Goal: Information Seeking & Learning: Find specific fact

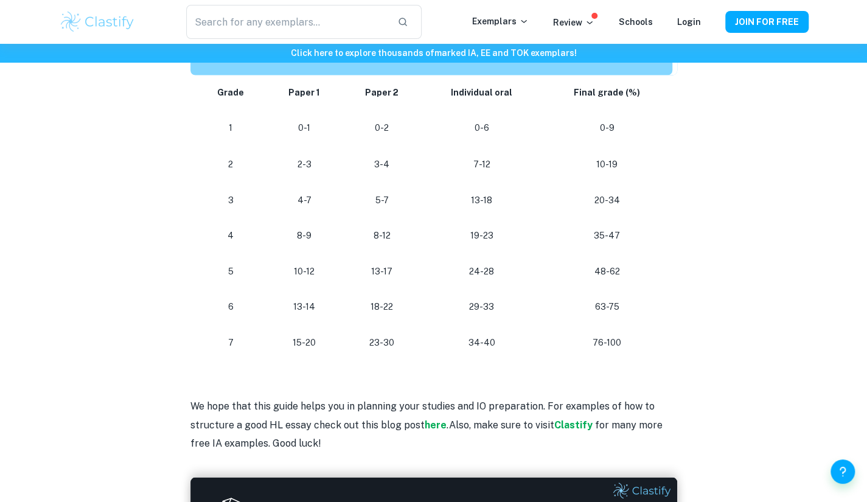
scroll to position [1144, 0]
drag, startPoint x: 304, startPoint y: 233, endPoint x: 293, endPoint y: 233, distance: 10.3
click at [293, 233] on p "8-9" at bounding box center [304, 236] width 57 height 16
drag, startPoint x: 316, startPoint y: 229, endPoint x: 285, endPoint y: 229, distance: 31.0
click at [285, 229] on p "8-9" at bounding box center [304, 236] width 57 height 16
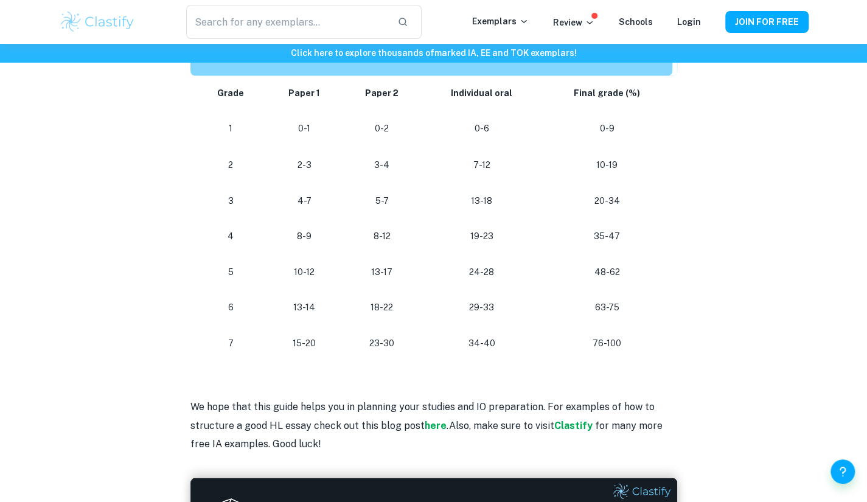
drag, startPoint x: 313, startPoint y: 208, endPoint x: 347, endPoint y: 195, distance: 36.4
click at [347, 195] on tr "3 4-7 5-7 [PHONE_NUMBER]" at bounding box center [433, 201] width 487 height 36
drag, startPoint x: 313, startPoint y: 223, endPoint x: 277, endPoint y: 192, distance: 47.0
click at [277, 192] on tbody "Grade Paper 1 Paper 2 Individual oral Final grade (%) 1 0-1 0-2 0-6 0-9 2 2-3 3…" at bounding box center [433, 217] width 487 height 285
click at [335, 221] on td "8-9" at bounding box center [305, 236] width 76 height 36
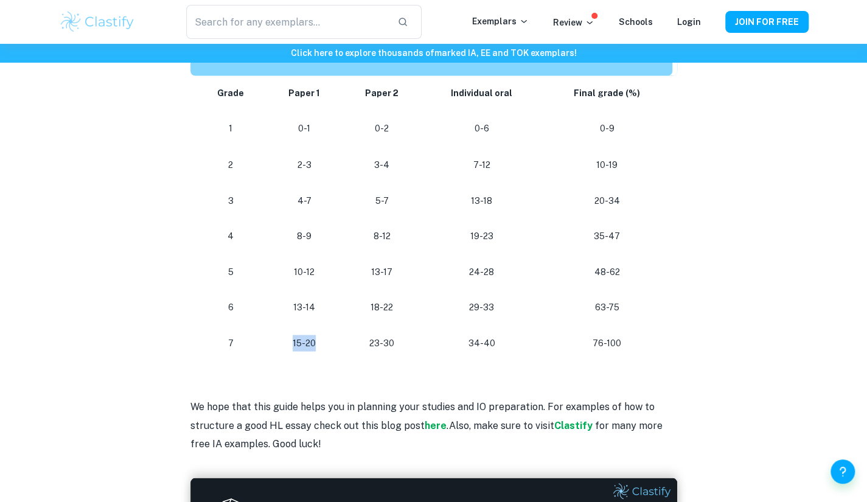
drag, startPoint x: 331, startPoint y: 341, endPoint x: 279, endPoint y: 350, distance: 53.0
click at [279, 350] on td "15-20" at bounding box center [305, 343] width 76 height 36
click at [318, 302] on p "13-14" at bounding box center [304, 307] width 57 height 16
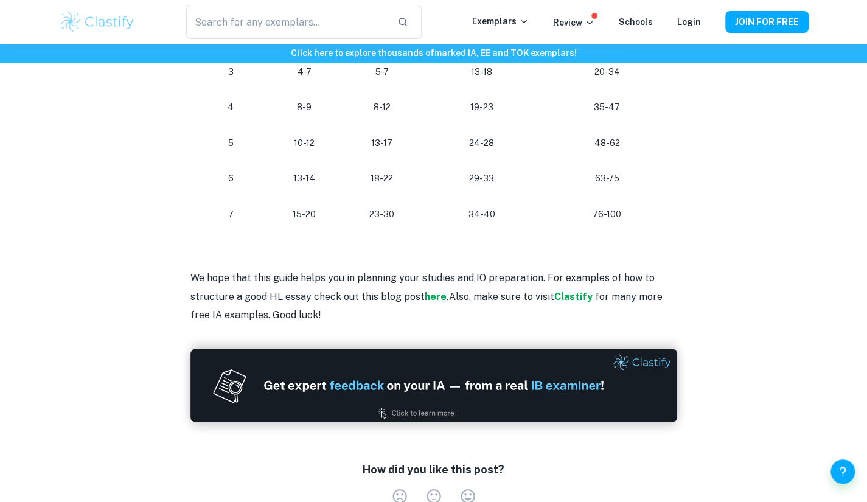
scroll to position [1274, 0]
